Goal: Transaction & Acquisition: Purchase product/service

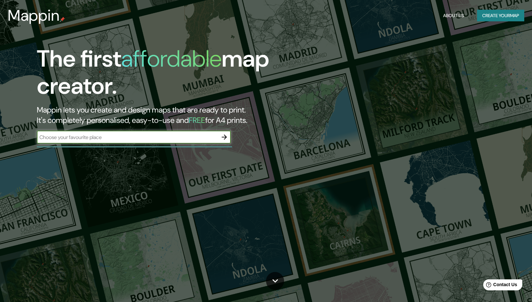
click at [200, 139] on input "text" at bounding box center [127, 137] width 181 height 7
type input "[GEOGRAPHIC_DATA]"
click at [225, 137] on icon "button" at bounding box center [224, 137] width 5 height 5
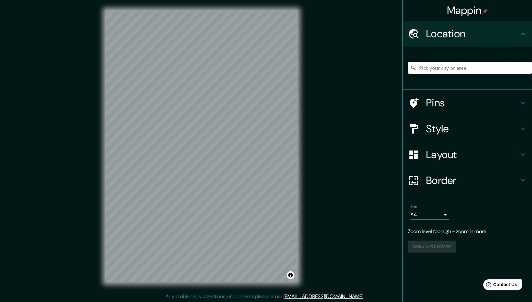
click at [476, 71] on input "Pick your city or area" at bounding box center [470, 68] width 124 height 12
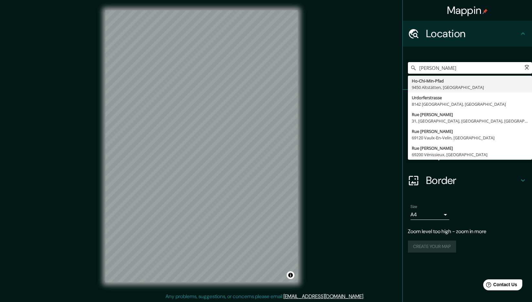
type input "[PERSON_NAME]"
drag, startPoint x: 452, startPoint y: 68, endPoint x: 411, endPoint y: 73, distance: 41.6
click at [411, 73] on input "[PERSON_NAME]" at bounding box center [470, 68] width 124 height 12
type input "[GEOGRAPHIC_DATA], [GEOGRAPHIC_DATA]"
